Goal: Task Accomplishment & Management: Use online tool/utility

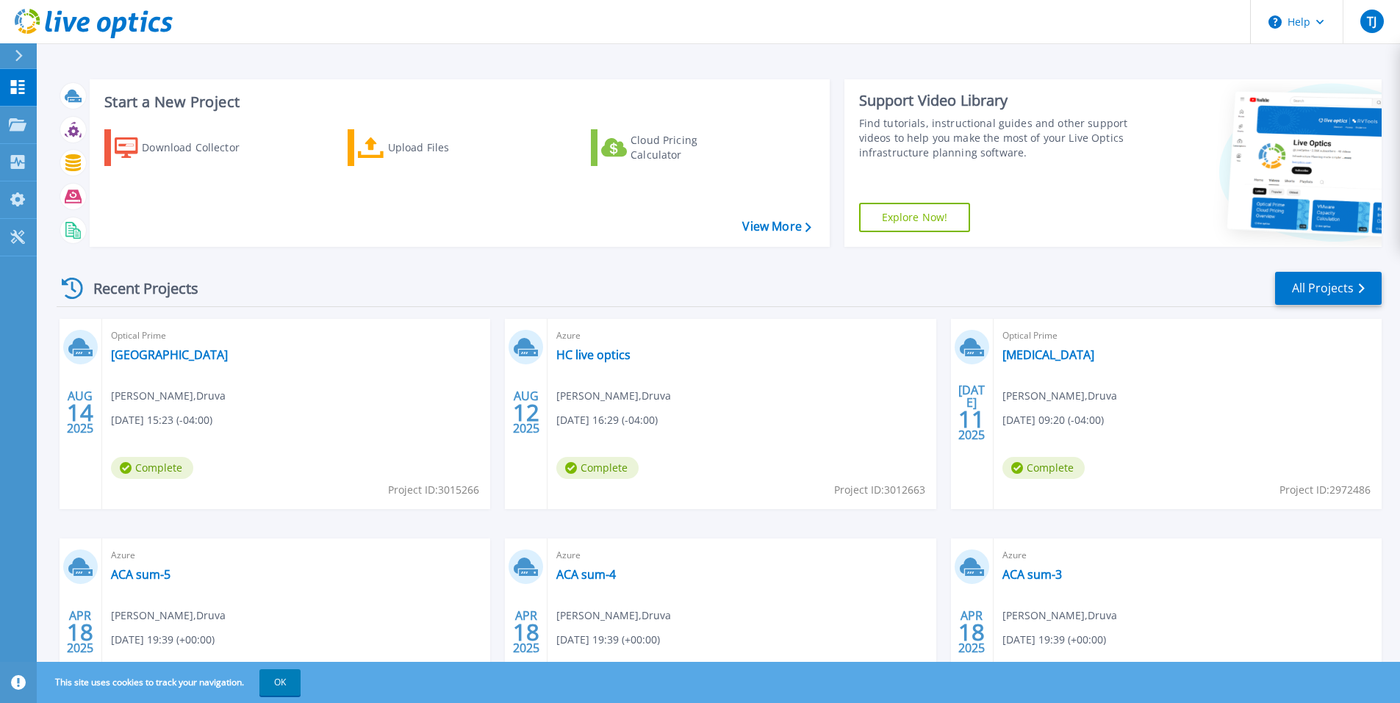
click at [17, 54] on icon at bounding box center [19, 56] width 8 height 12
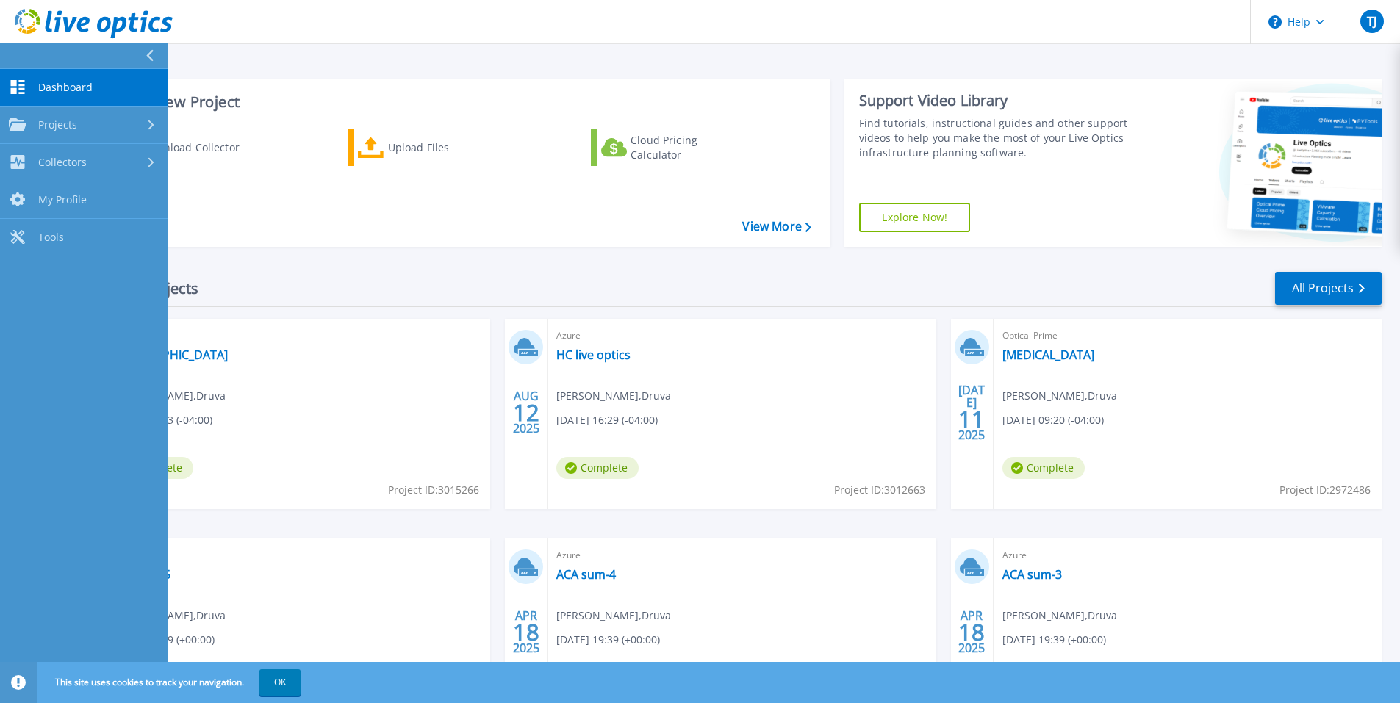
click at [362, 45] on div "Start a New Project Download Collector Upload Files Cloud Pricing Calculator Vi…" at bounding box center [718, 385] width 1363 height 770
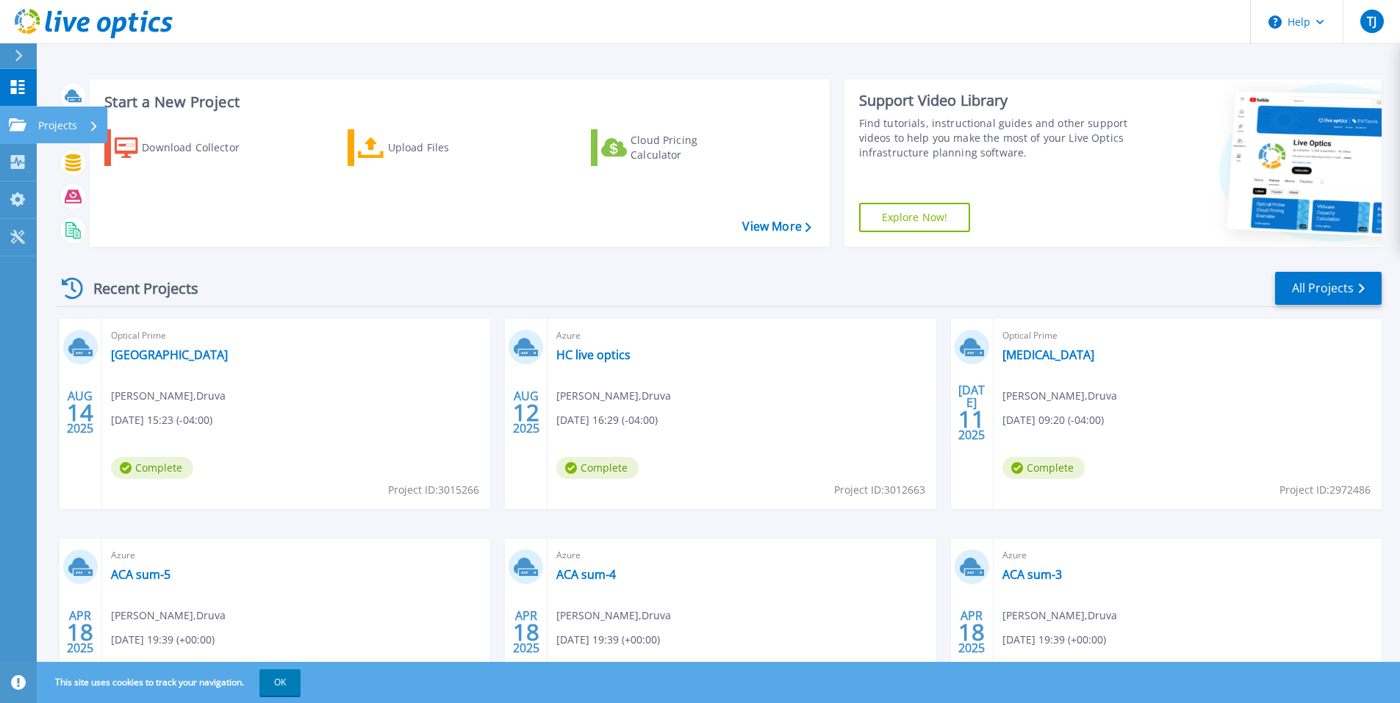
click at [48, 124] on p "Projects" at bounding box center [57, 126] width 39 height 38
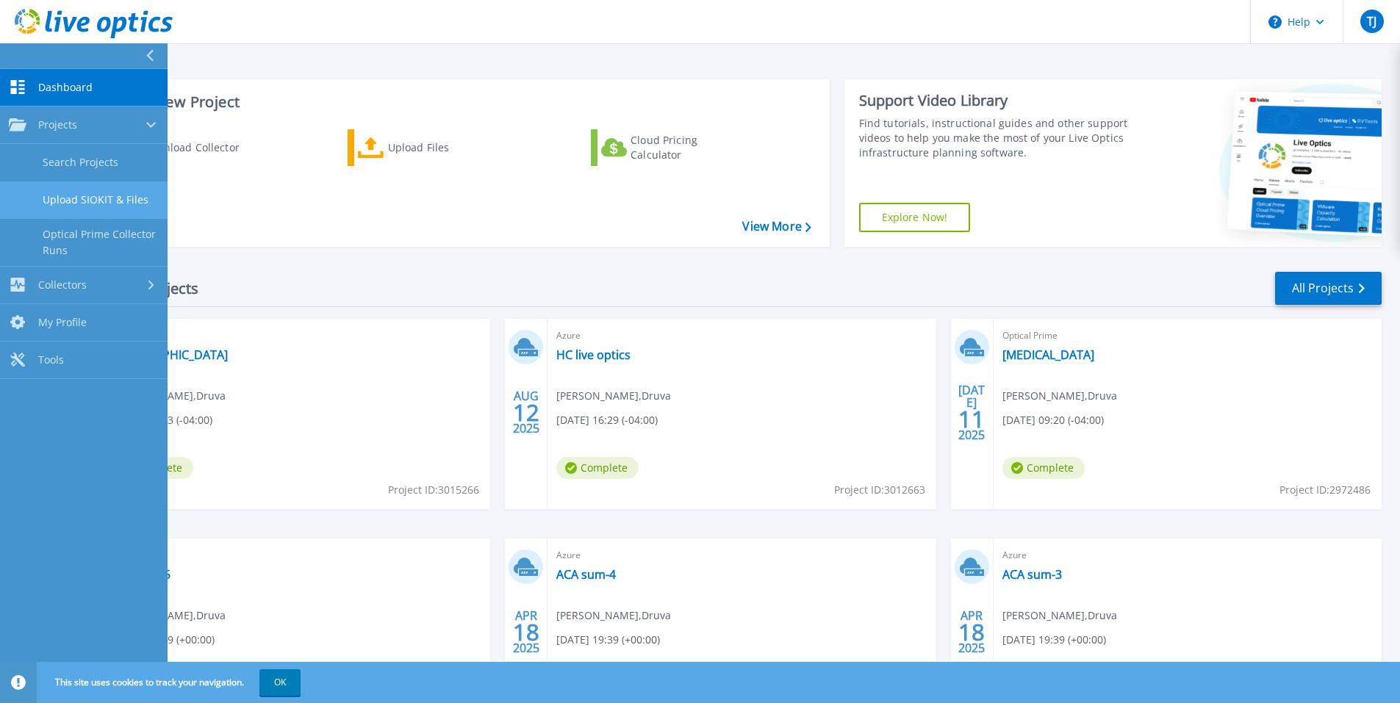
click at [117, 204] on link "Upload SIOKIT & Files" at bounding box center [84, 200] width 168 height 37
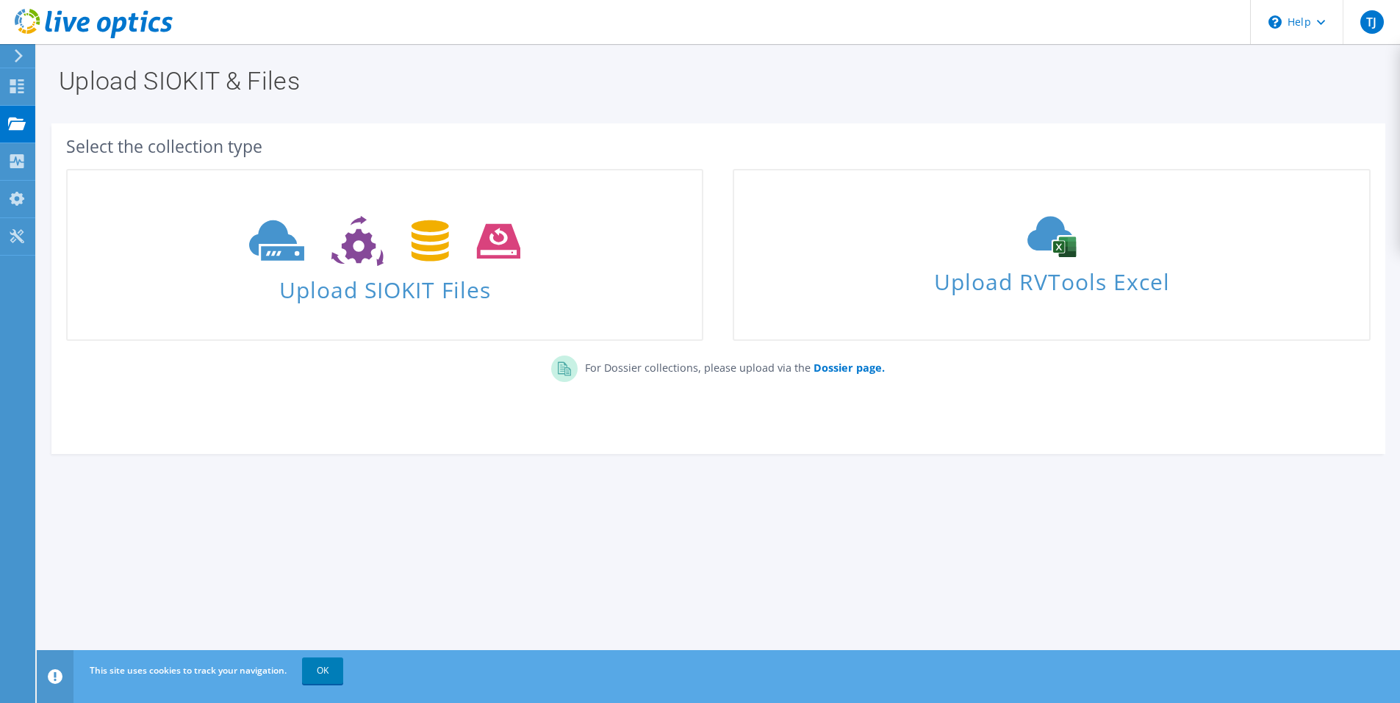
click at [19, 55] on icon at bounding box center [18, 55] width 11 height 13
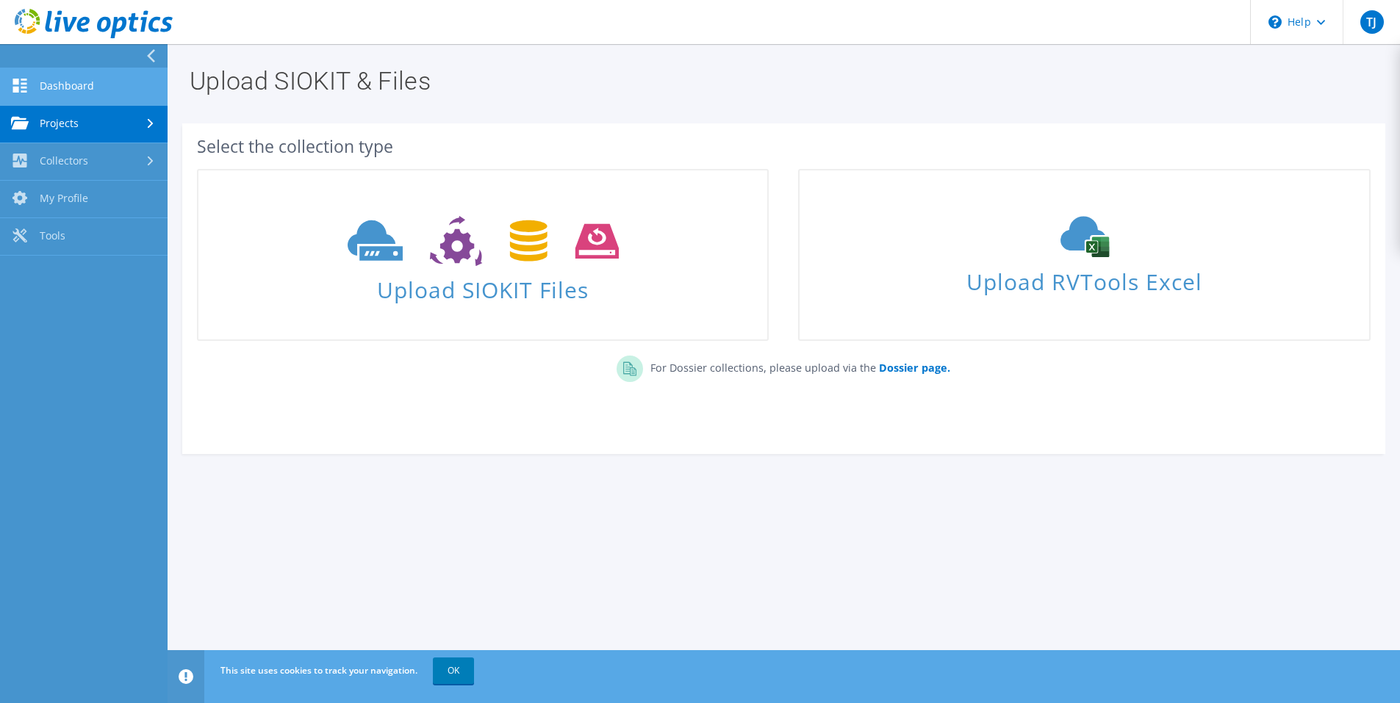
click at [79, 88] on link "Dashboard" at bounding box center [84, 86] width 168 height 37
